Goal: Task Accomplishment & Management: Complete application form

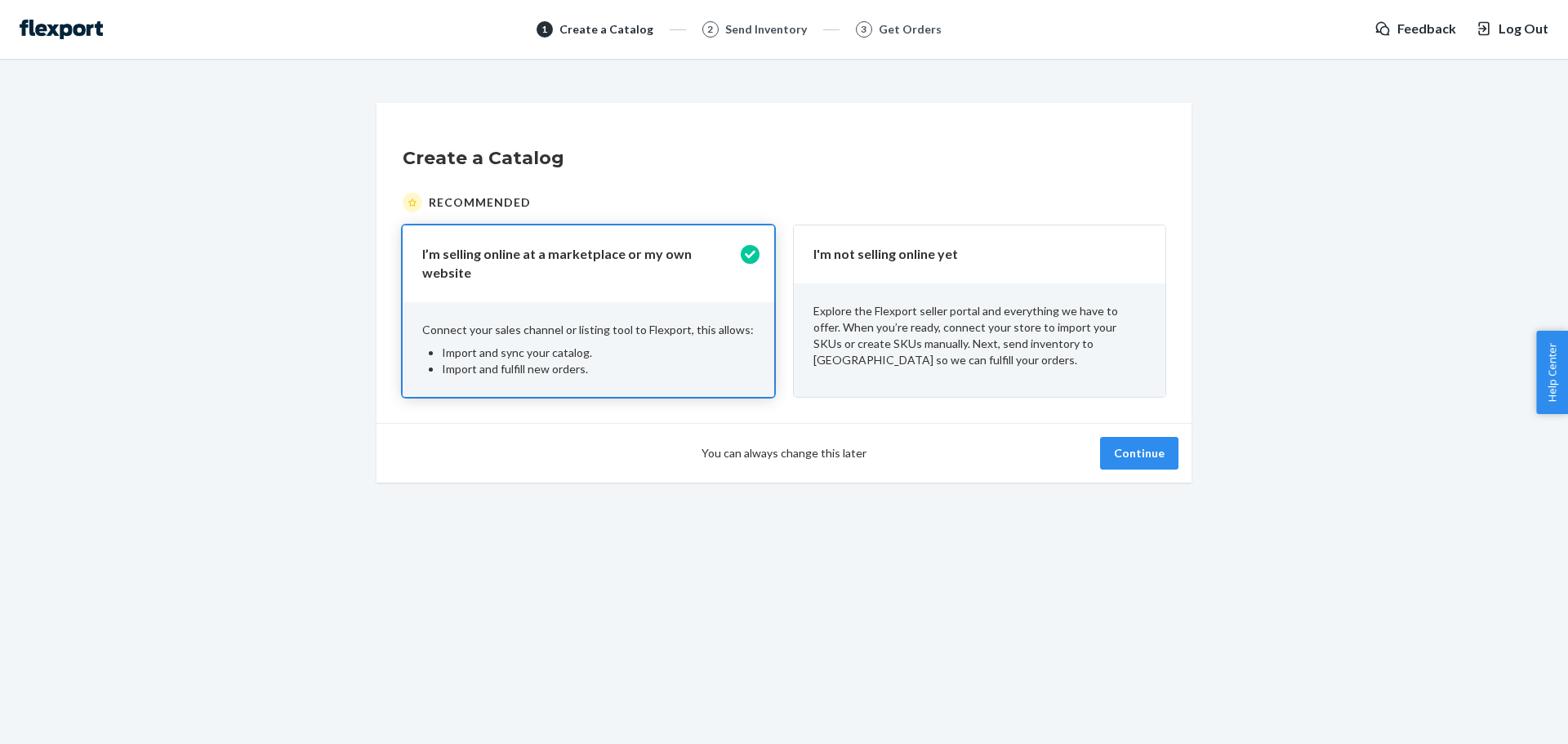
click at [1497, 37] on button "Log Out" at bounding box center [1511, 30] width 72 height 19
click at [892, 277] on div "I'm not selling online yet" at bounding box center [979, 254] width 372 height 58
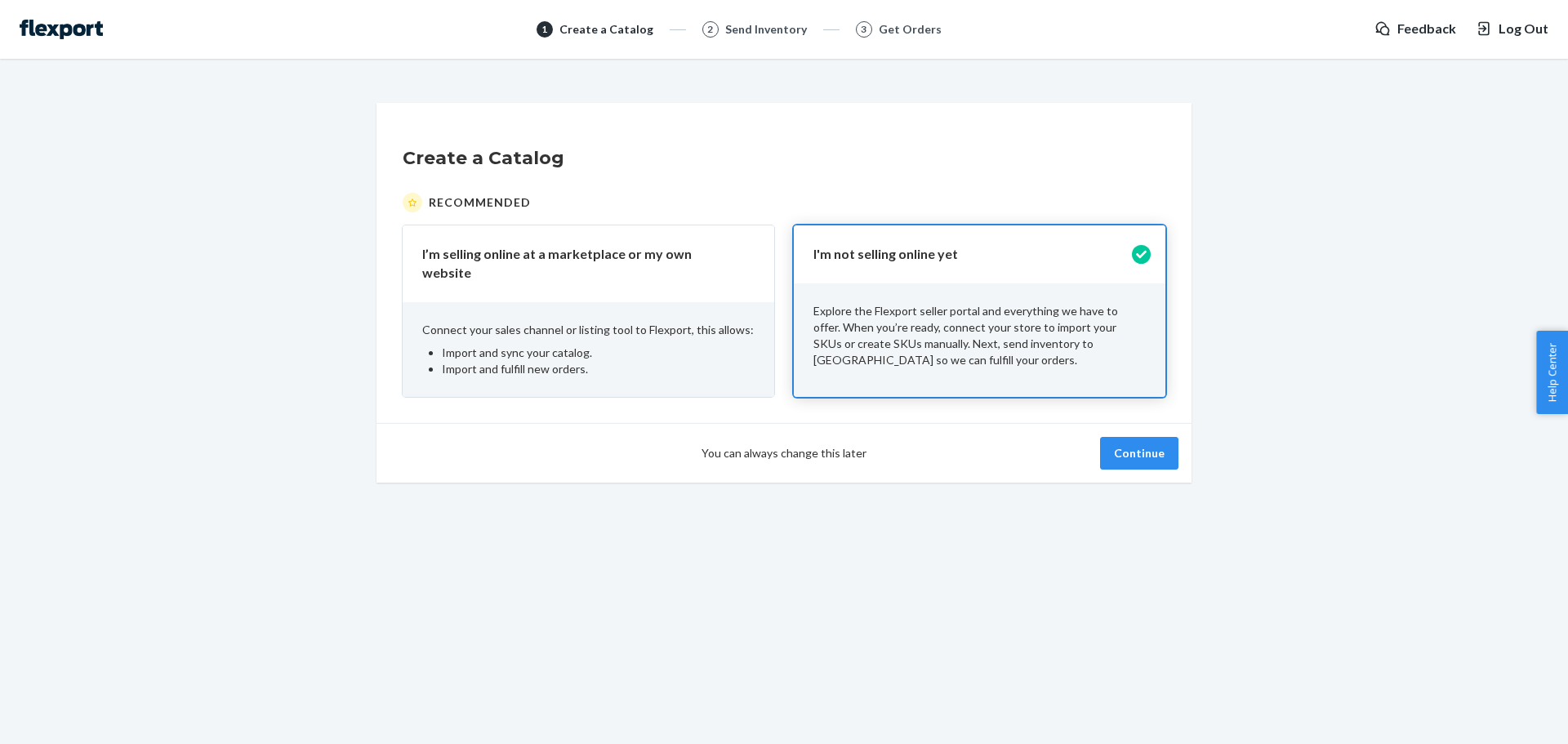
click at [653, 322] on p "Connect your sales channel or listing tool to Flexport, this allows:" at bounding box center [589, 330] width 333 height 17
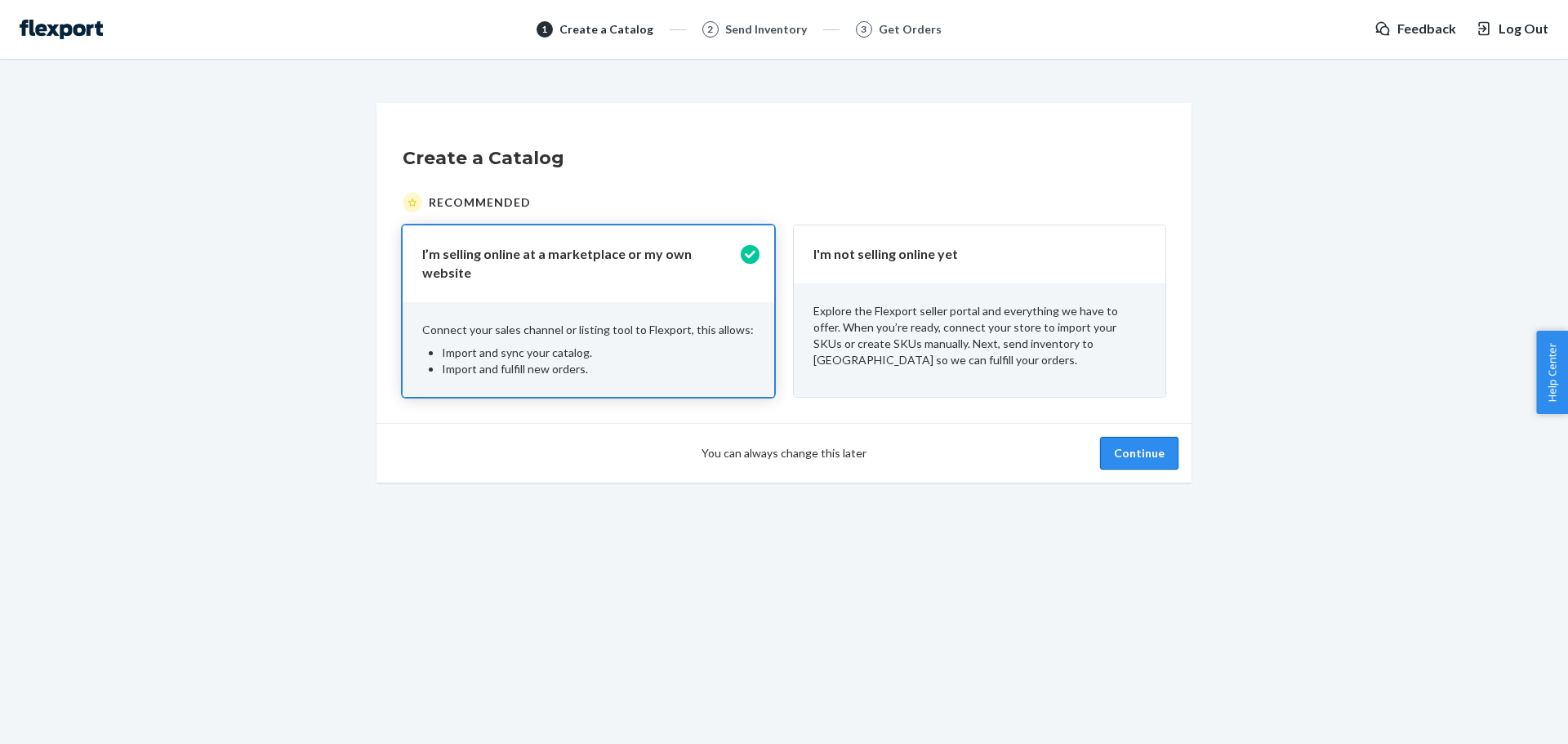
click at [1141, 438] on button "Continue" at bounding box center [1139, 454] width 78 height 33
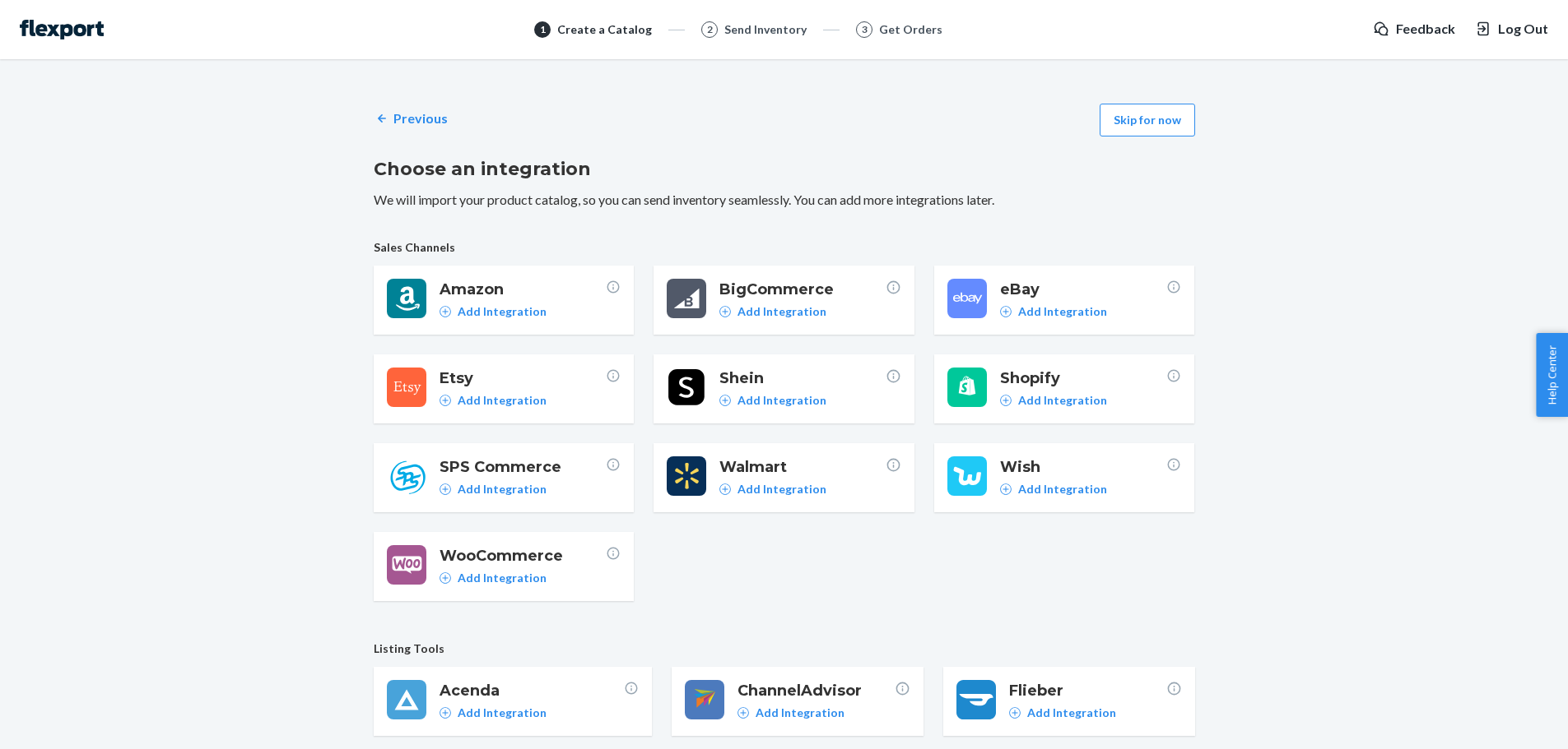
click at [75, 32] on img at bounding box center [62, 30] width 84 height 20
click at [1271, 198] on div "Previous Skip for now Choose an integration We will import your product catalog…" at bounding box center [784, 603] width 1543 height 1024
click at [846, 117] on div "Previous" at bounding box center [730, 120] width 712 height 21
click at [1350, 211] on div "Previous Skip for now Choose an integration We will import your product catalog…" at bounding box center [784, 603] width 1543 height 1024
